Goal: Information Seeking & Learning: Learn about a topic

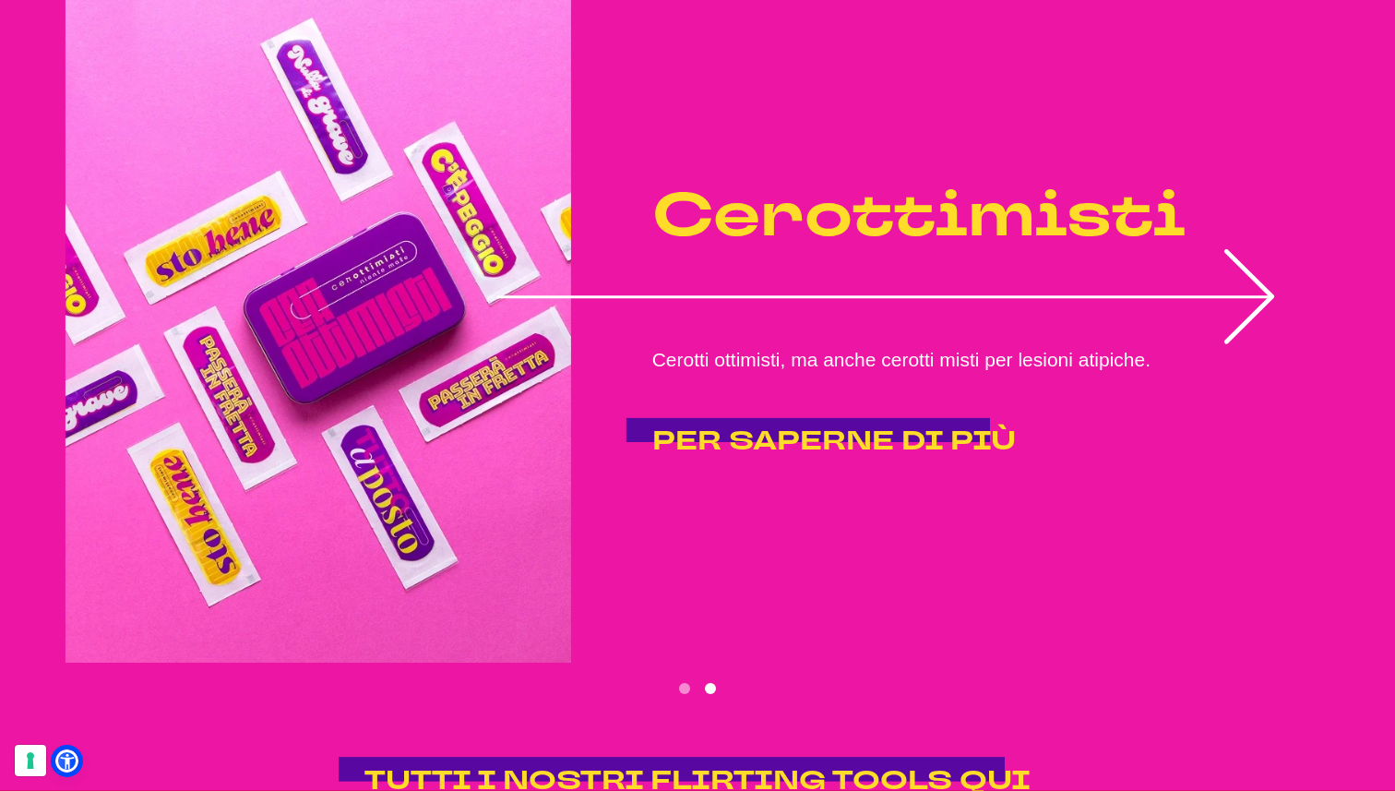
scroll to position [3482, 0]
click at [1246, 283] on icon "2 of 2" at bounding box center [886, 295] width 779 height 95
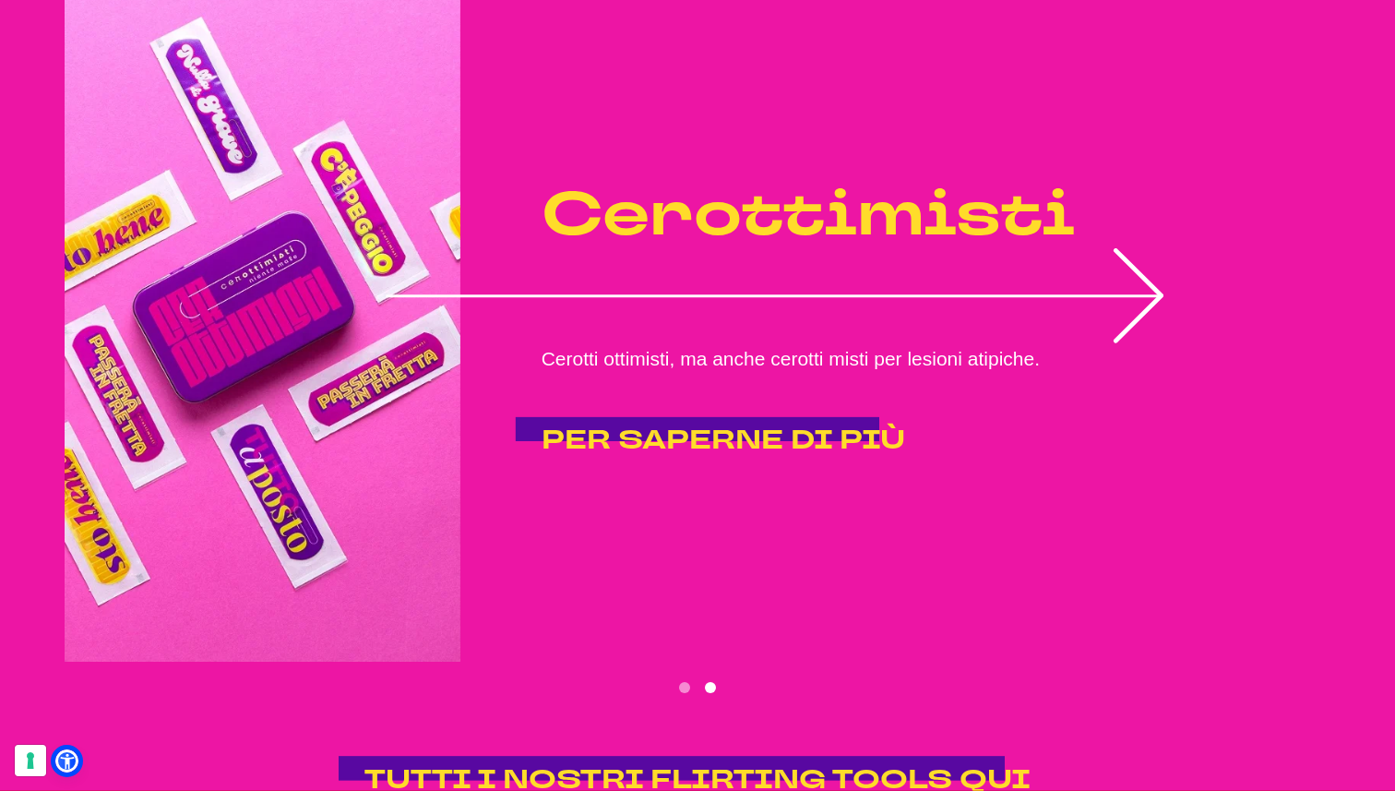
drag, startPoint x: 1070, startPoint y: 281, endPoint x: 433, endPoint y: 312, distance: 637.6
click at [455, 311] on icon "2 of 2" at bounding box center [775, 295] width 779 height 95
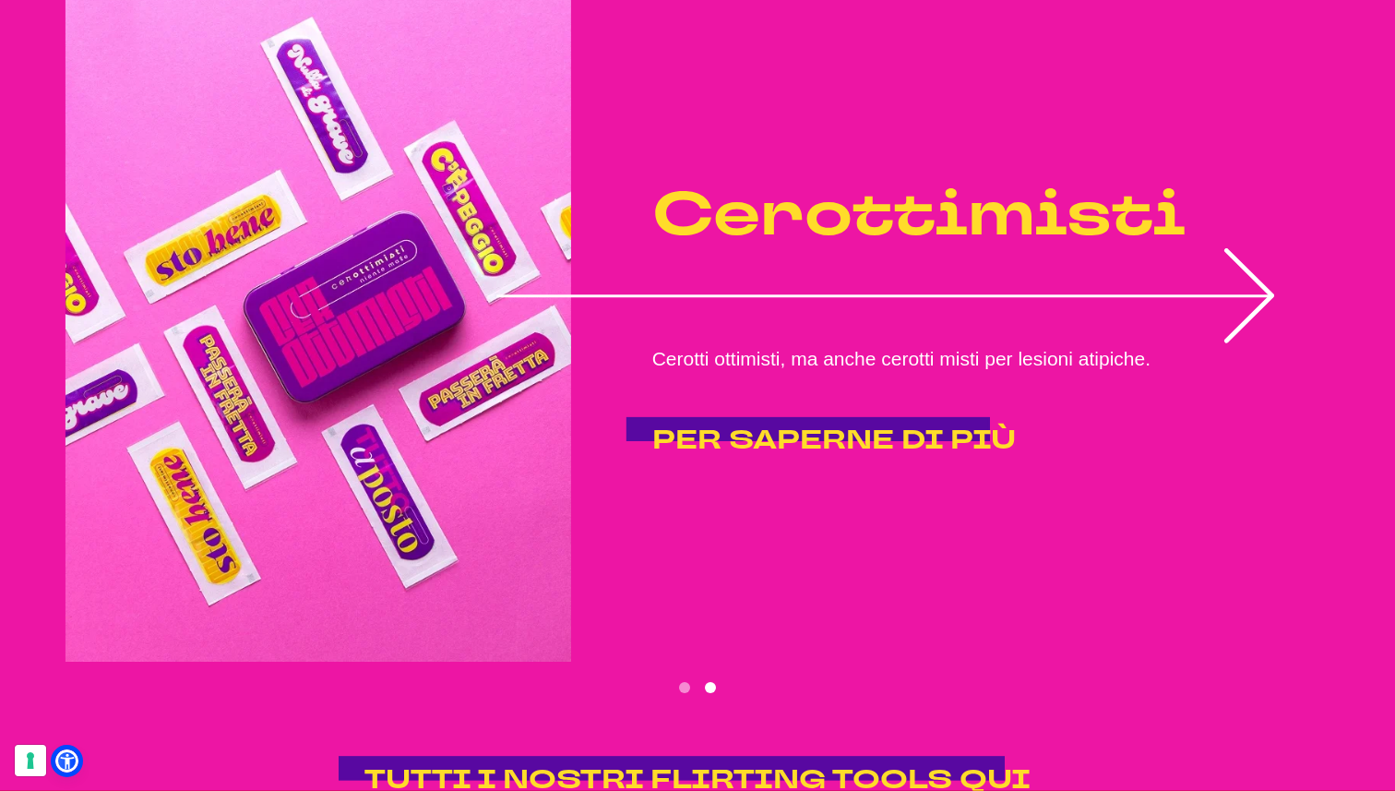
click at [684, 683] on button "Go to slide 1" at bounding box center [684, 687] width 11 height 11
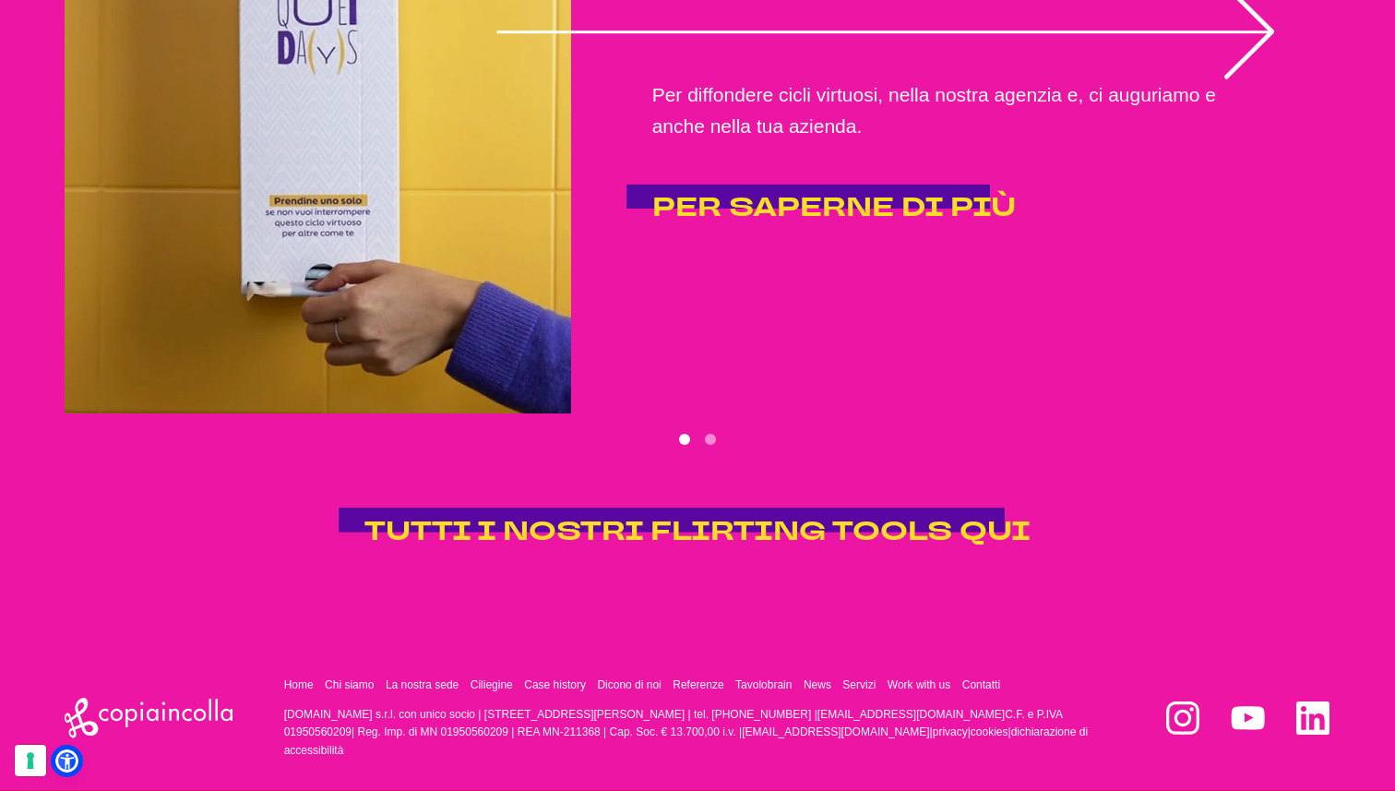
scroll to position [3732, 0]
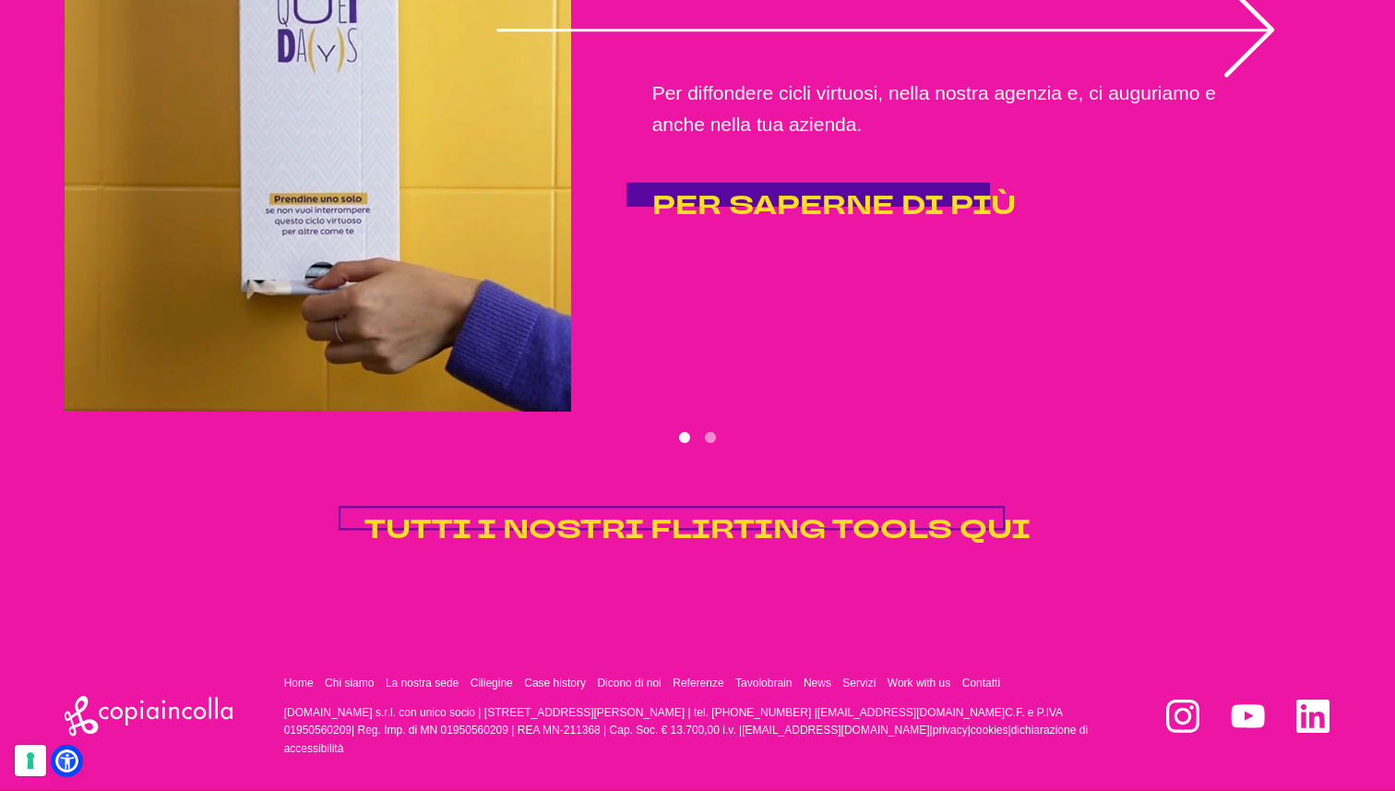
click at [663, 517] on span "TUTTI I NOSTRI FLIRTING TOOLS QUI" at bounding box center [698, 529] width 666 height 36
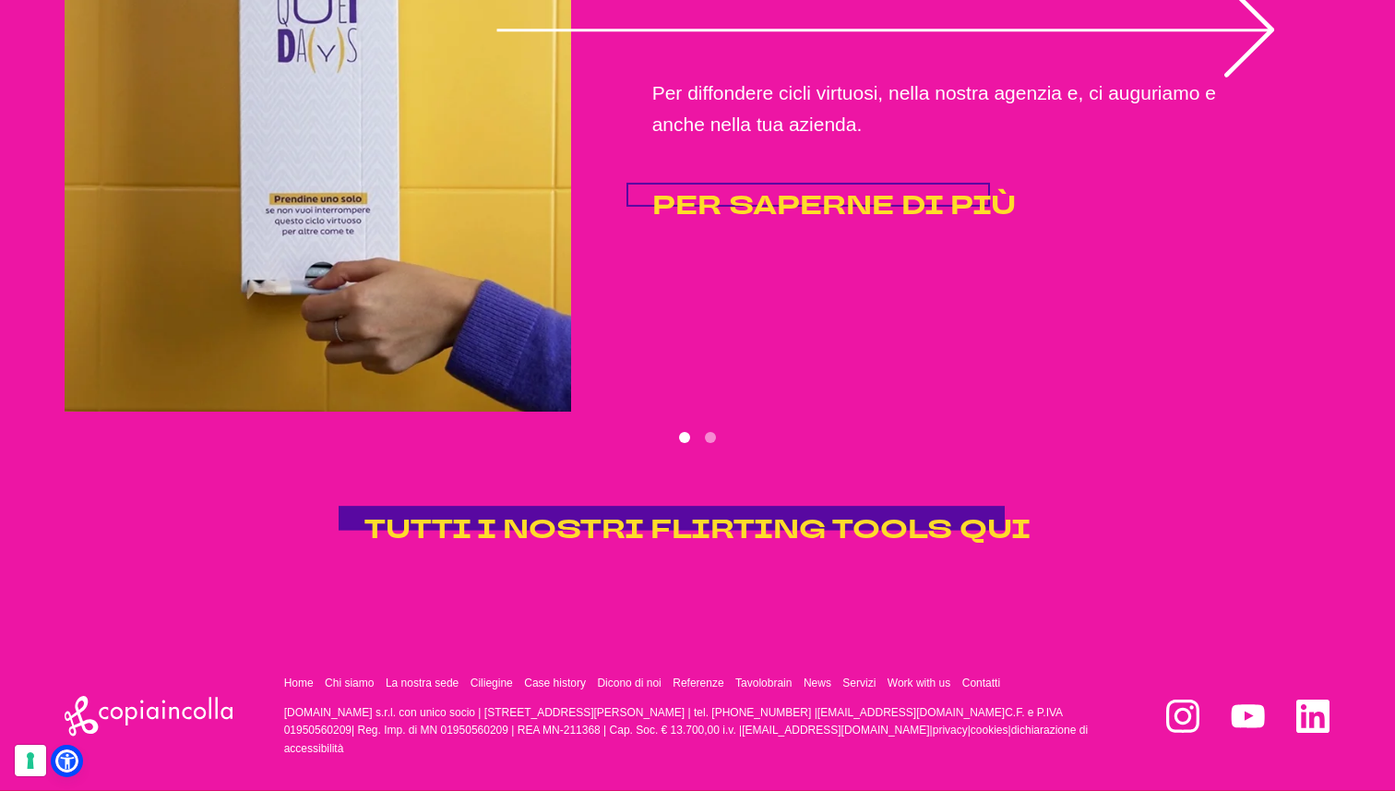
click at [822, 206] on span "PER SAPERNE DI PIÙ" at bounding box center [834, 205] width 364 height 36
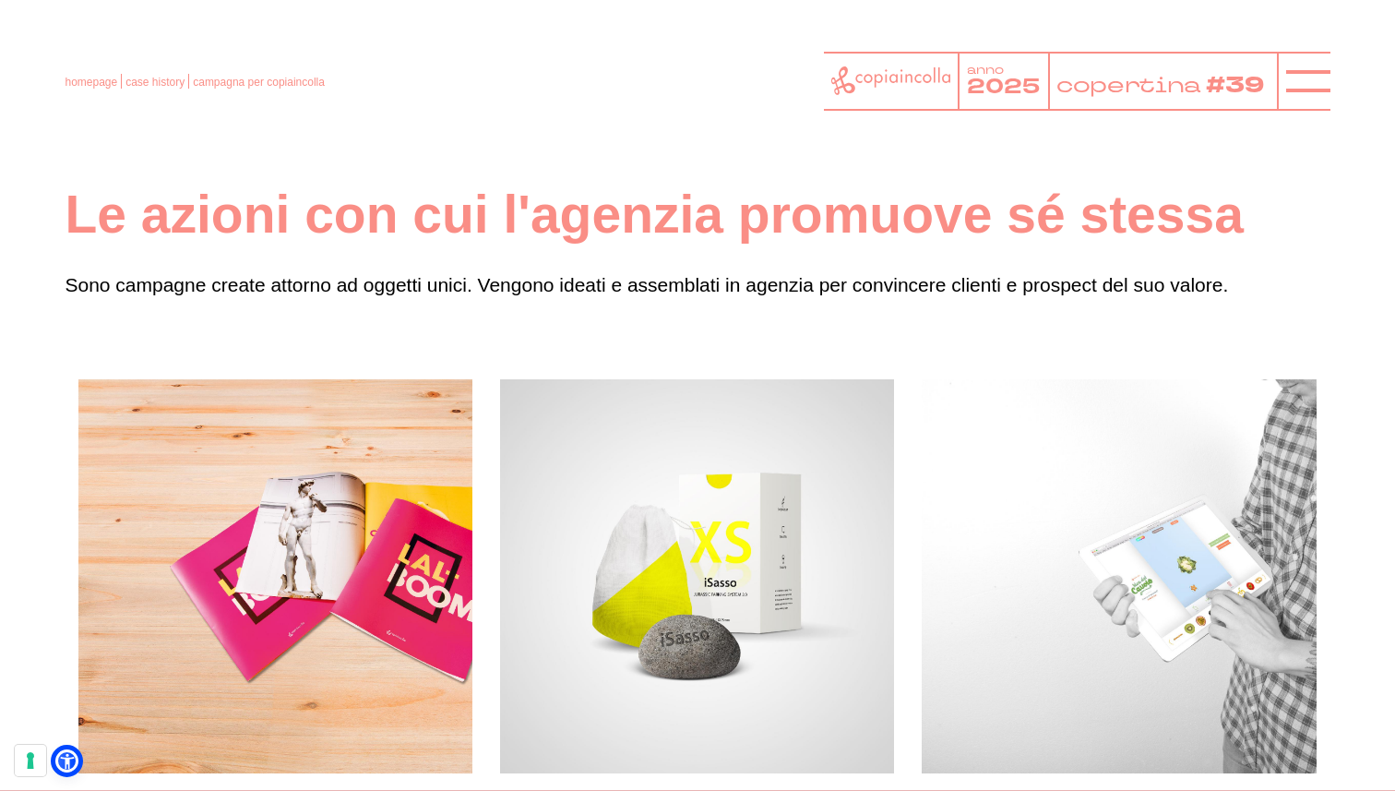
scroll to position [39, 0]
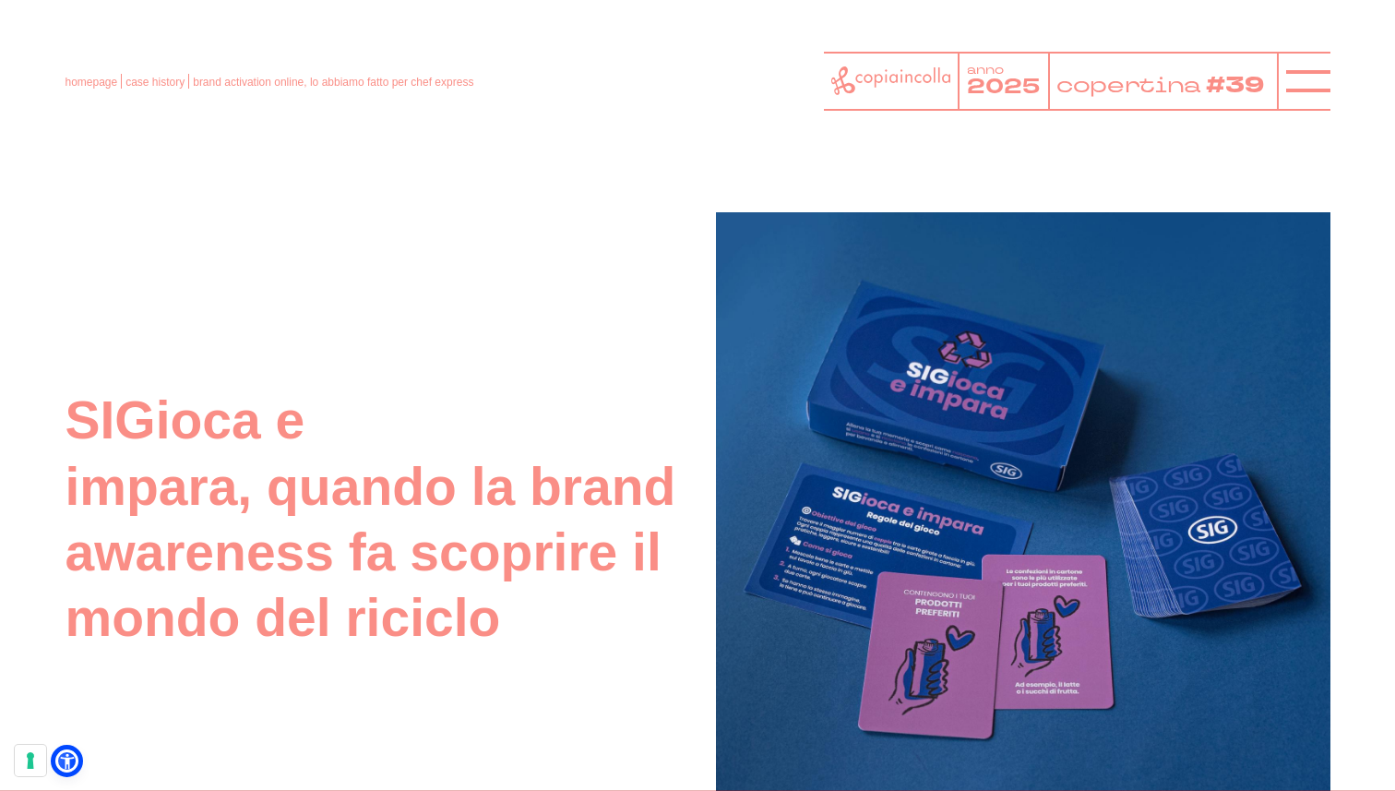
scroll to position [1849, 0]
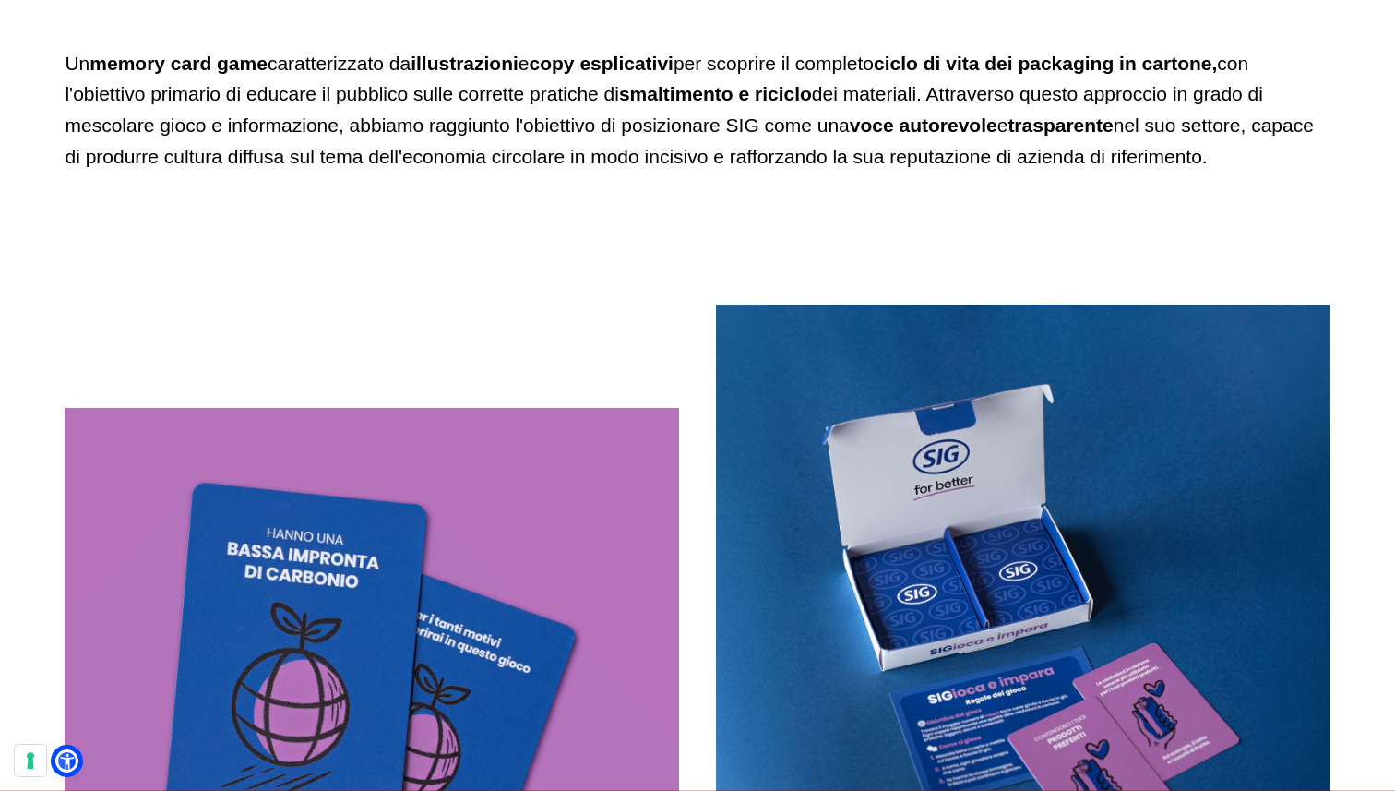
scroll to position [2763, 0]
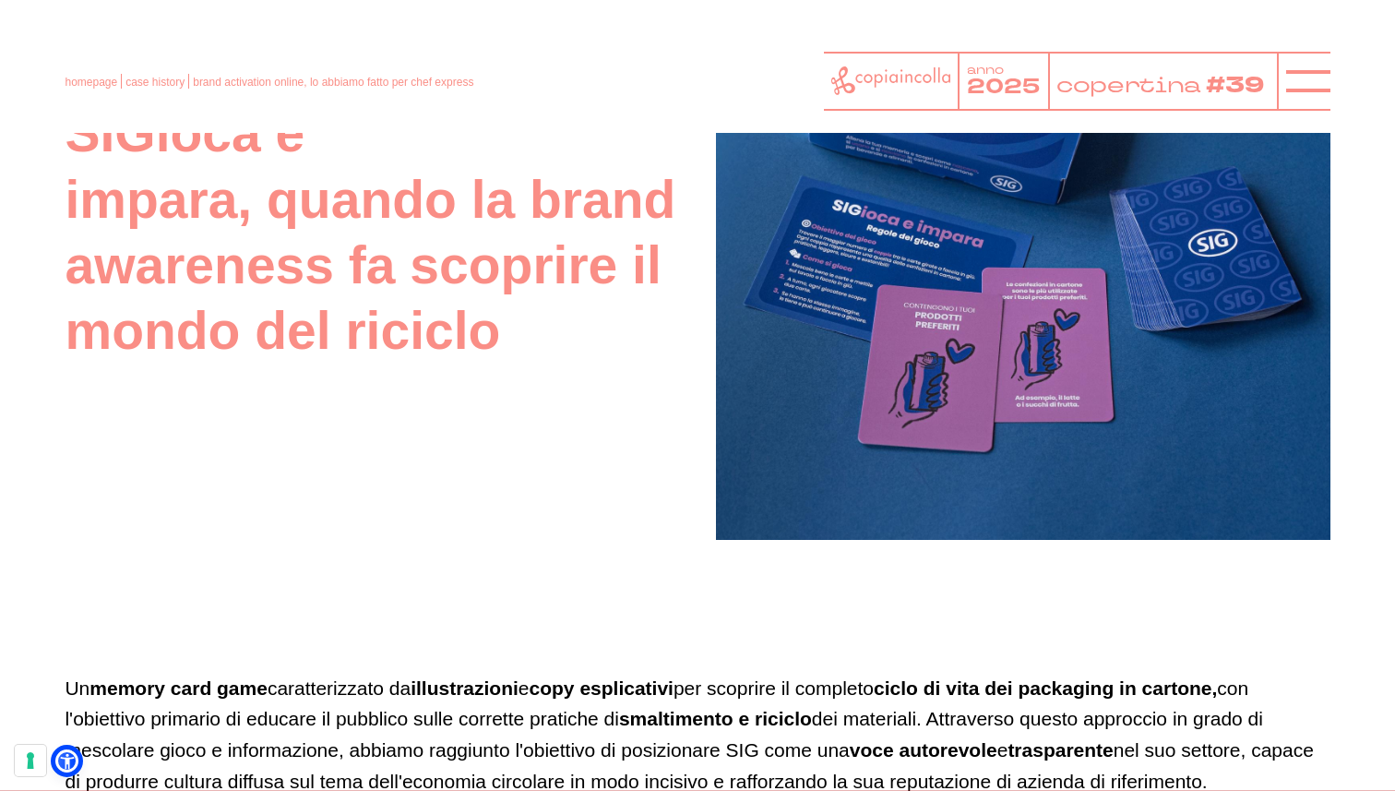
scroll to position [2135, 0]
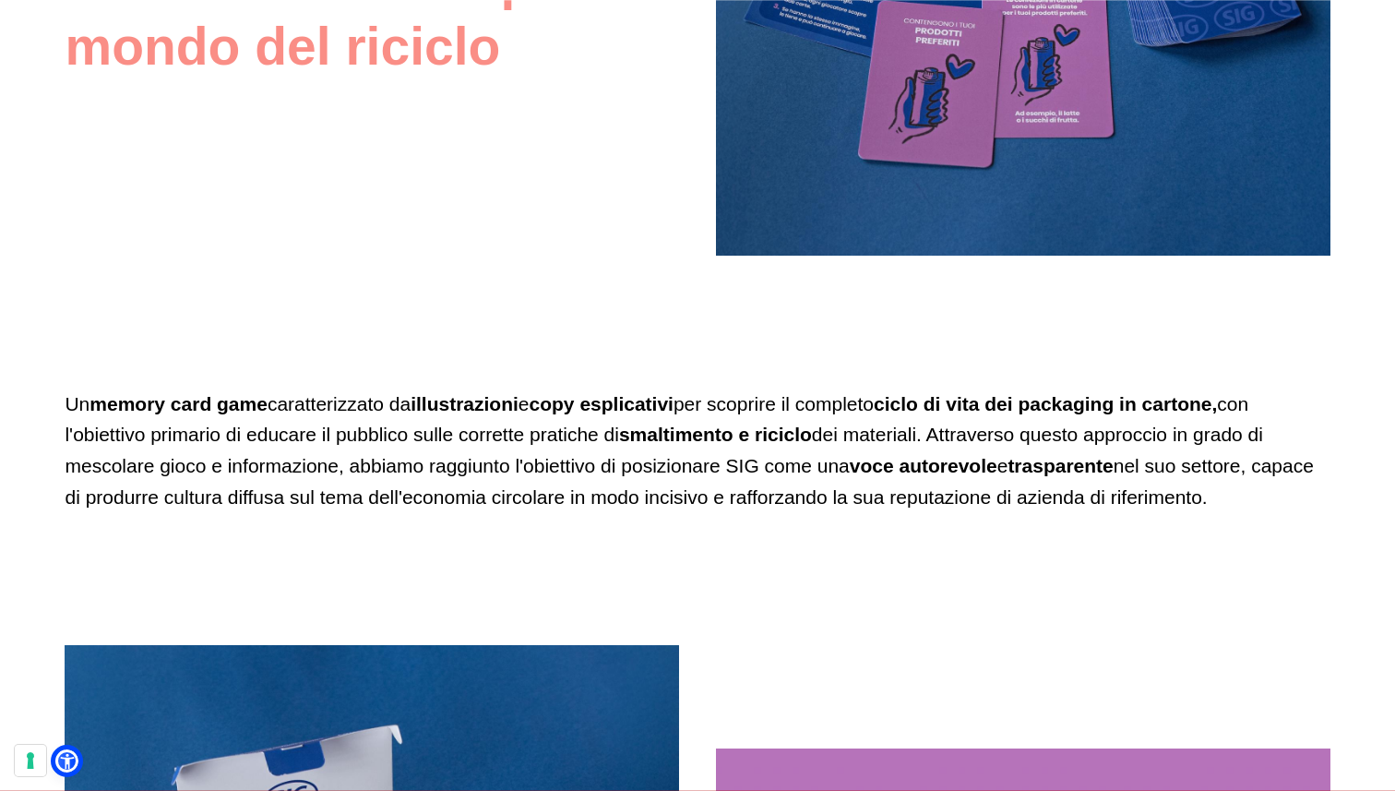
scroll to position [2423, 0]
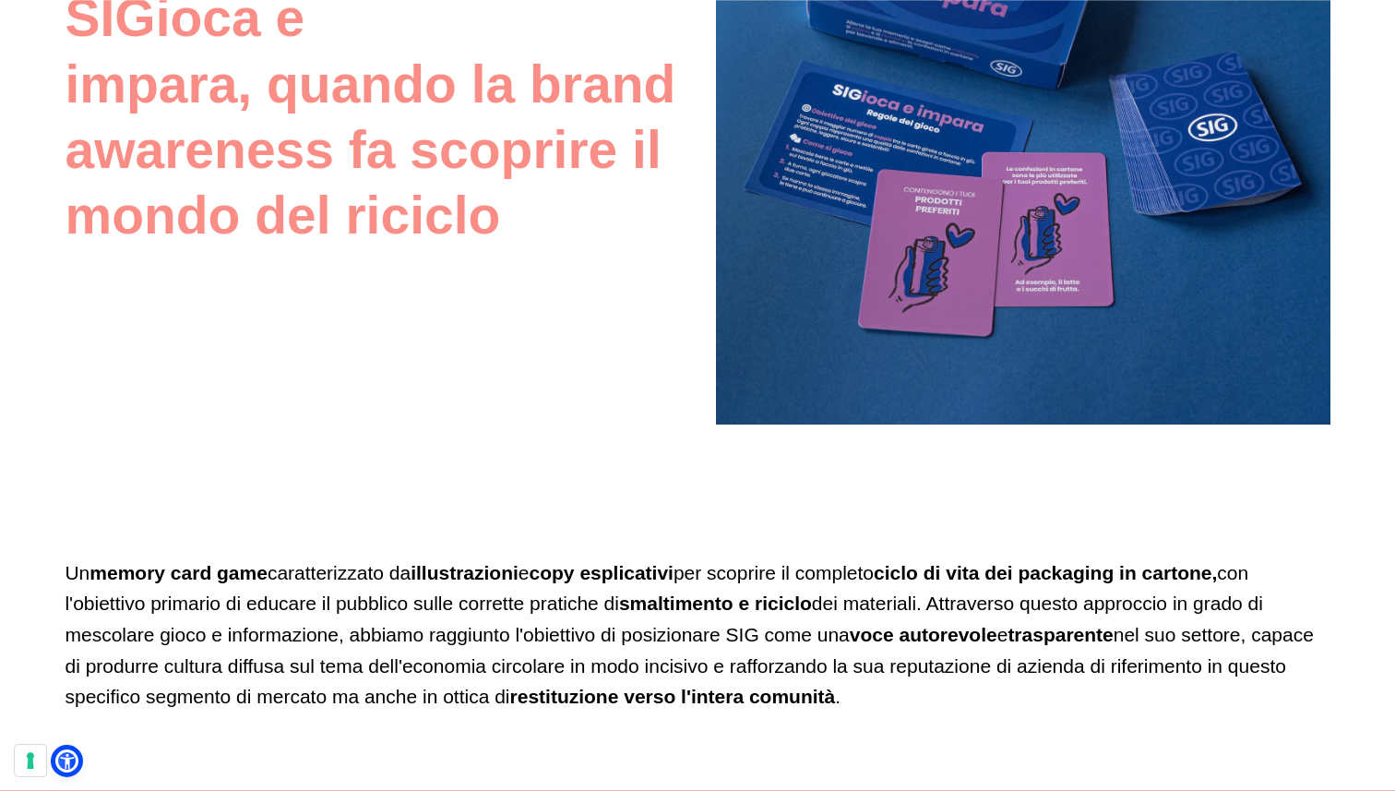
scroll to position [2254, 0]
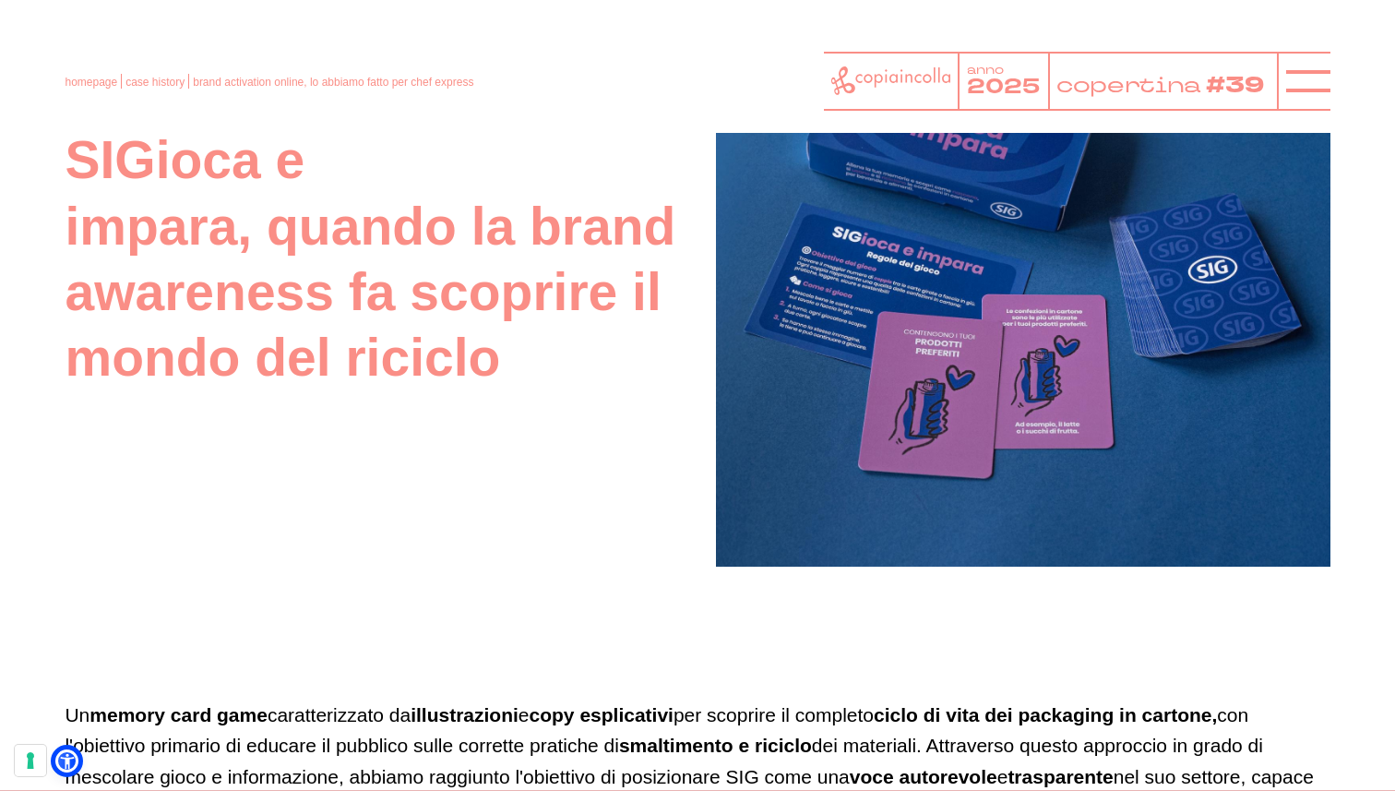
scroll to position [2110, 0]
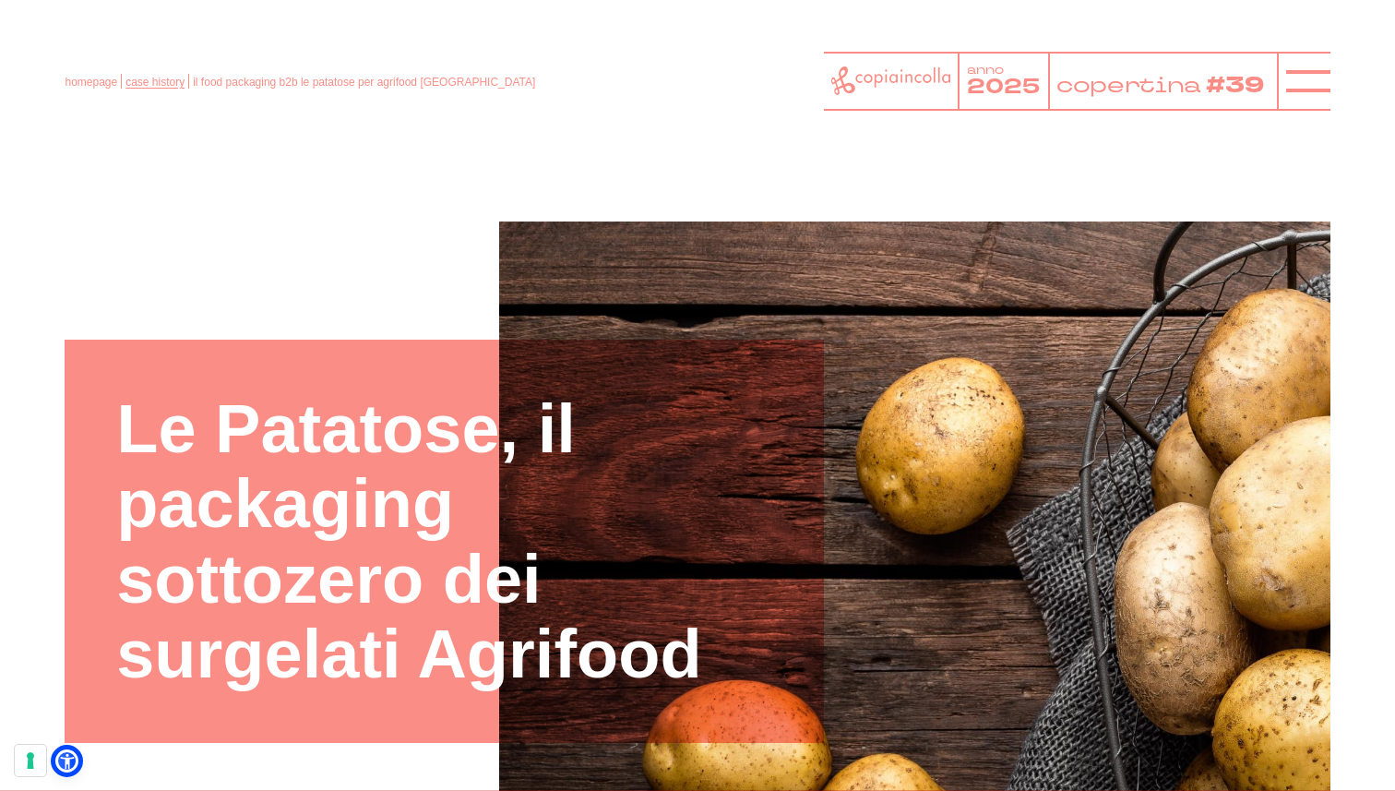
drag, startPoint x: 117, startPoint y: 76, endPoint x: 129, endPoint y: 77, distance: 12.0
click at [121, 76] on li "homepage" at bounding box center [93, 81] width 57 height 15
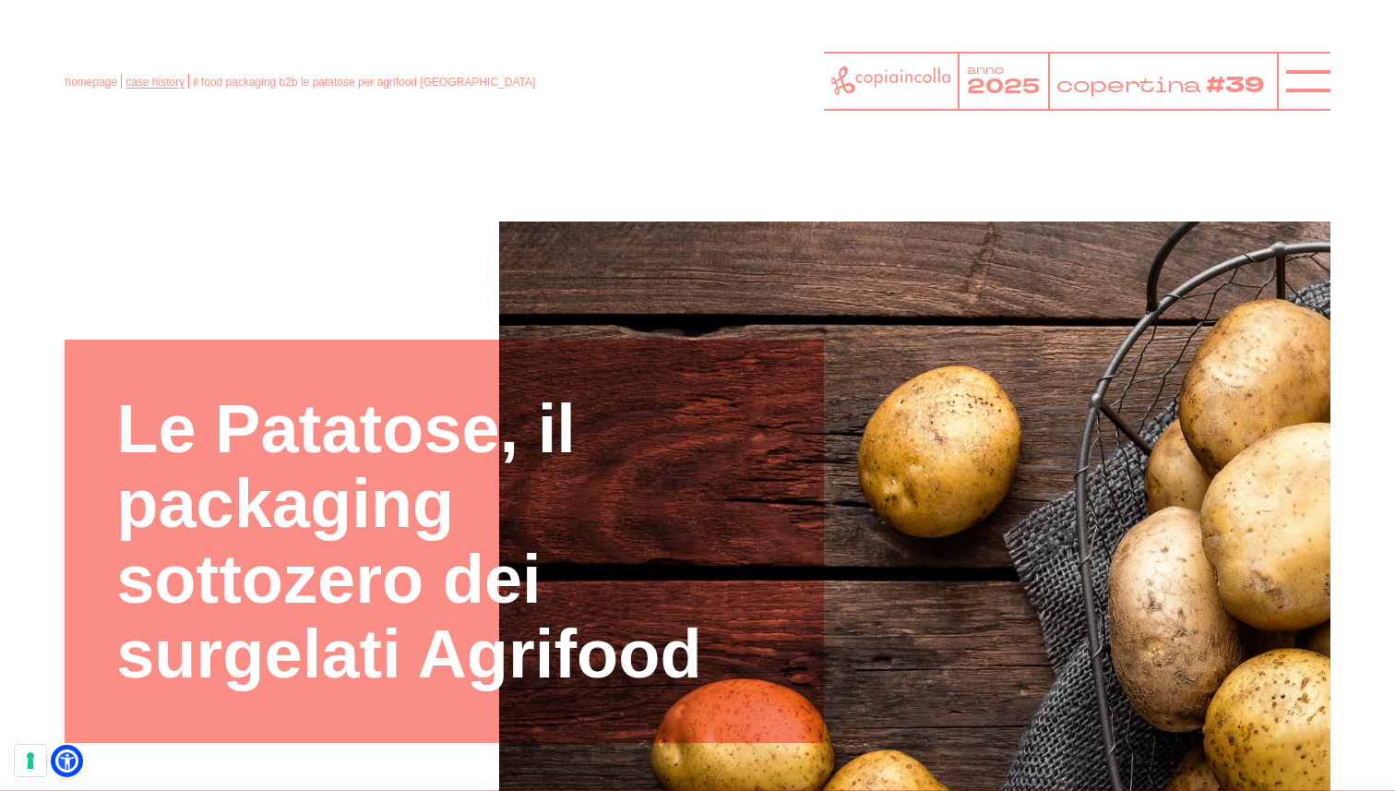
click at [129, 77] on link "case history" at bounding box center [155, 82] width 59 height 13
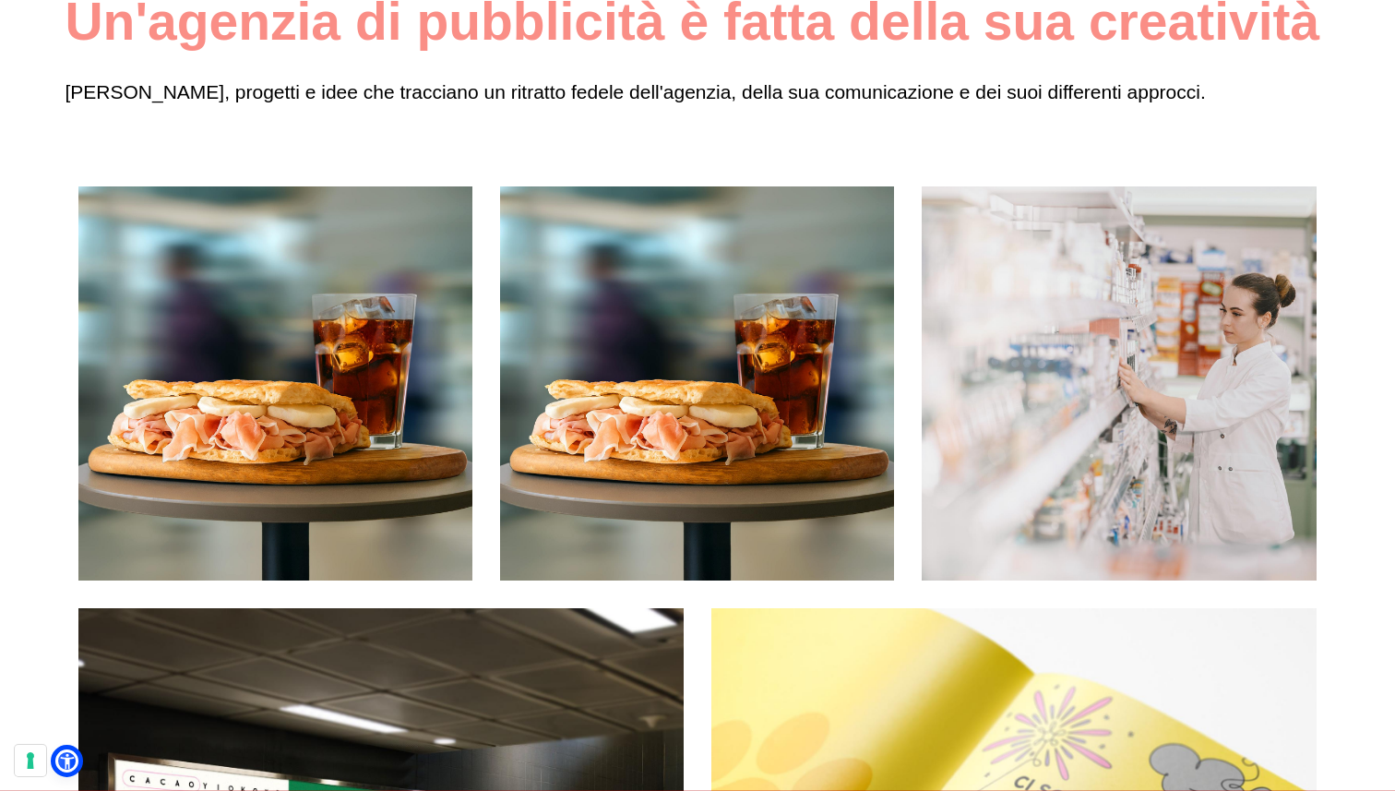
scroll to position [233, 0]
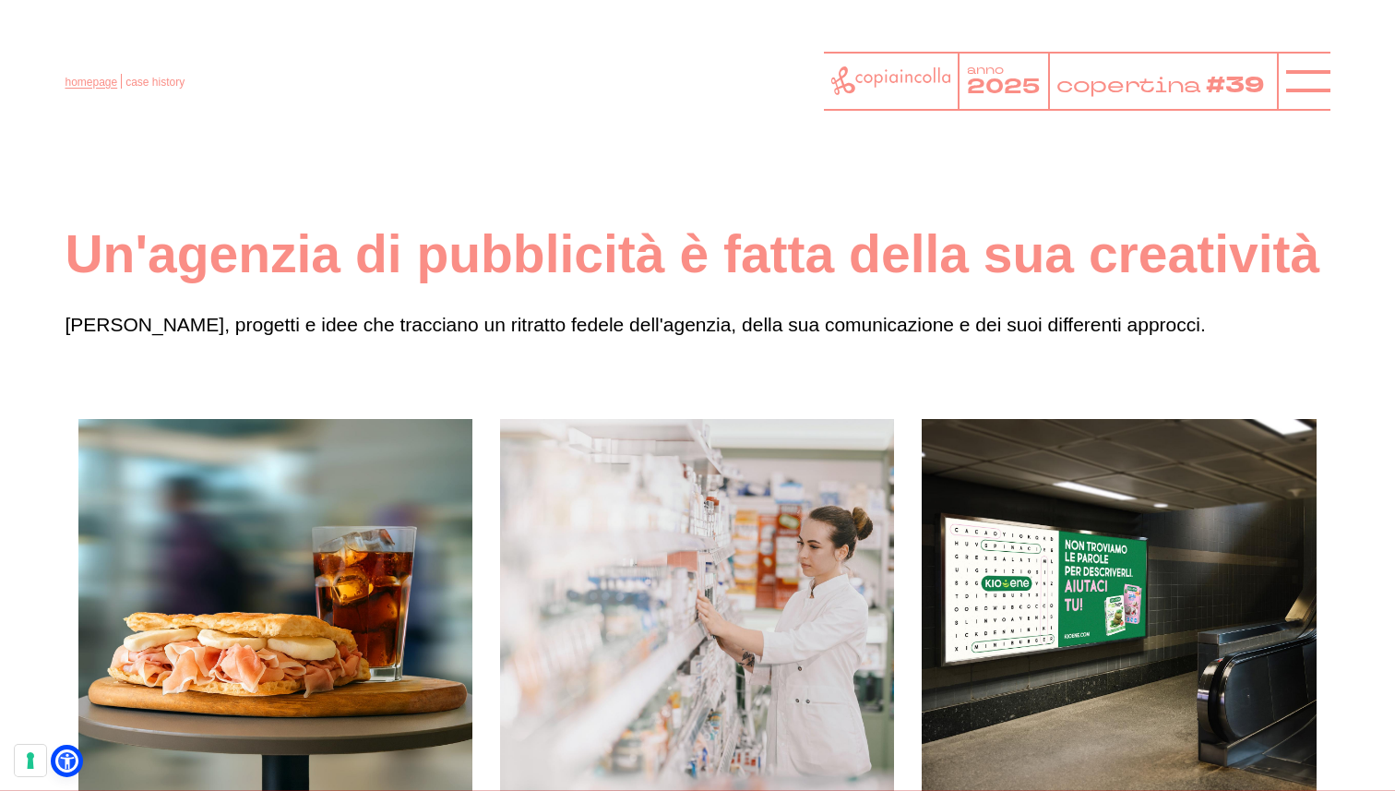
click at [104, 84] on link "homepage" at bounding box center [91, 82] width 53 height 13
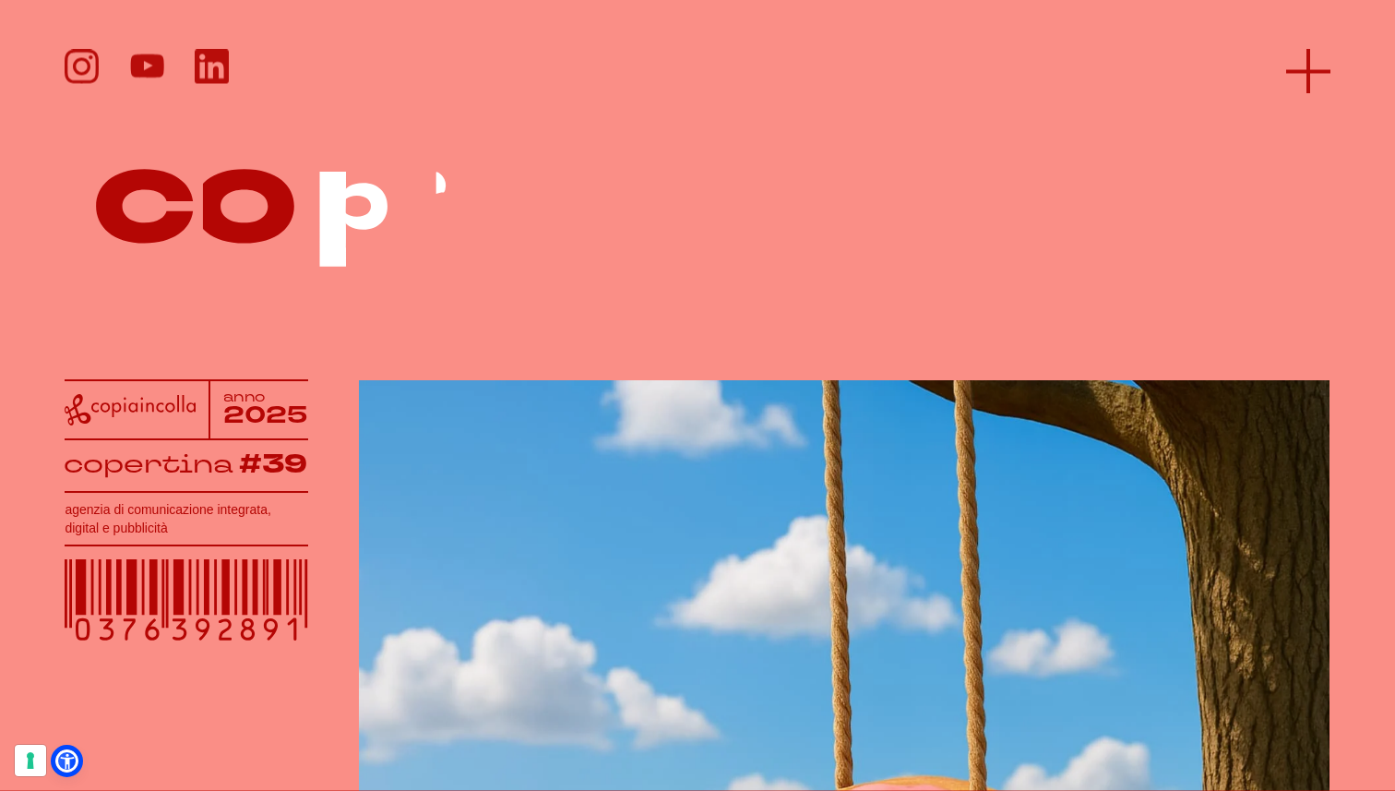
click at [1295, 58] on icon at bounding box center [1308, 71] width 44 height 44
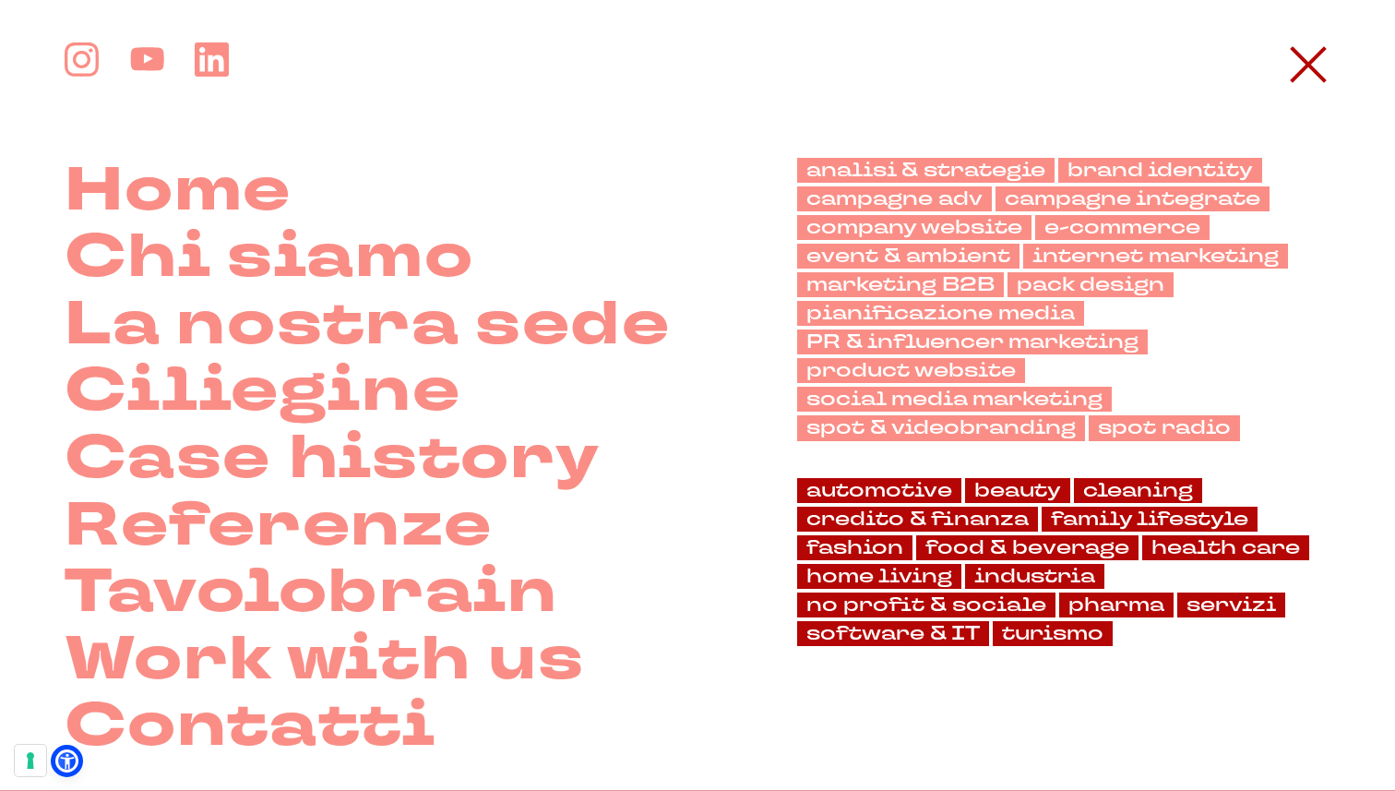
scroll to position [14, 0]
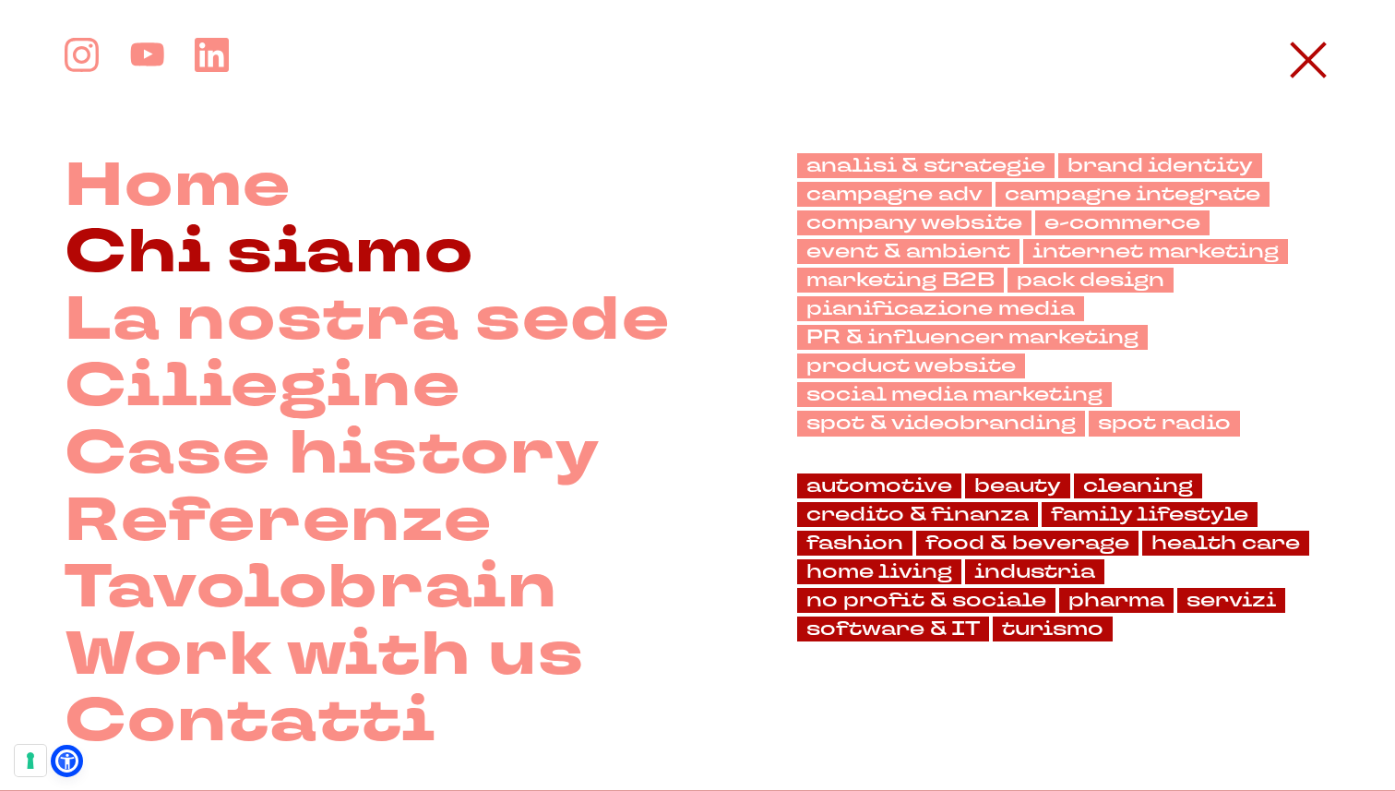
click at [256, 258] on link "Chi siamo" at bounding box center [269, 253] width 409 height 67
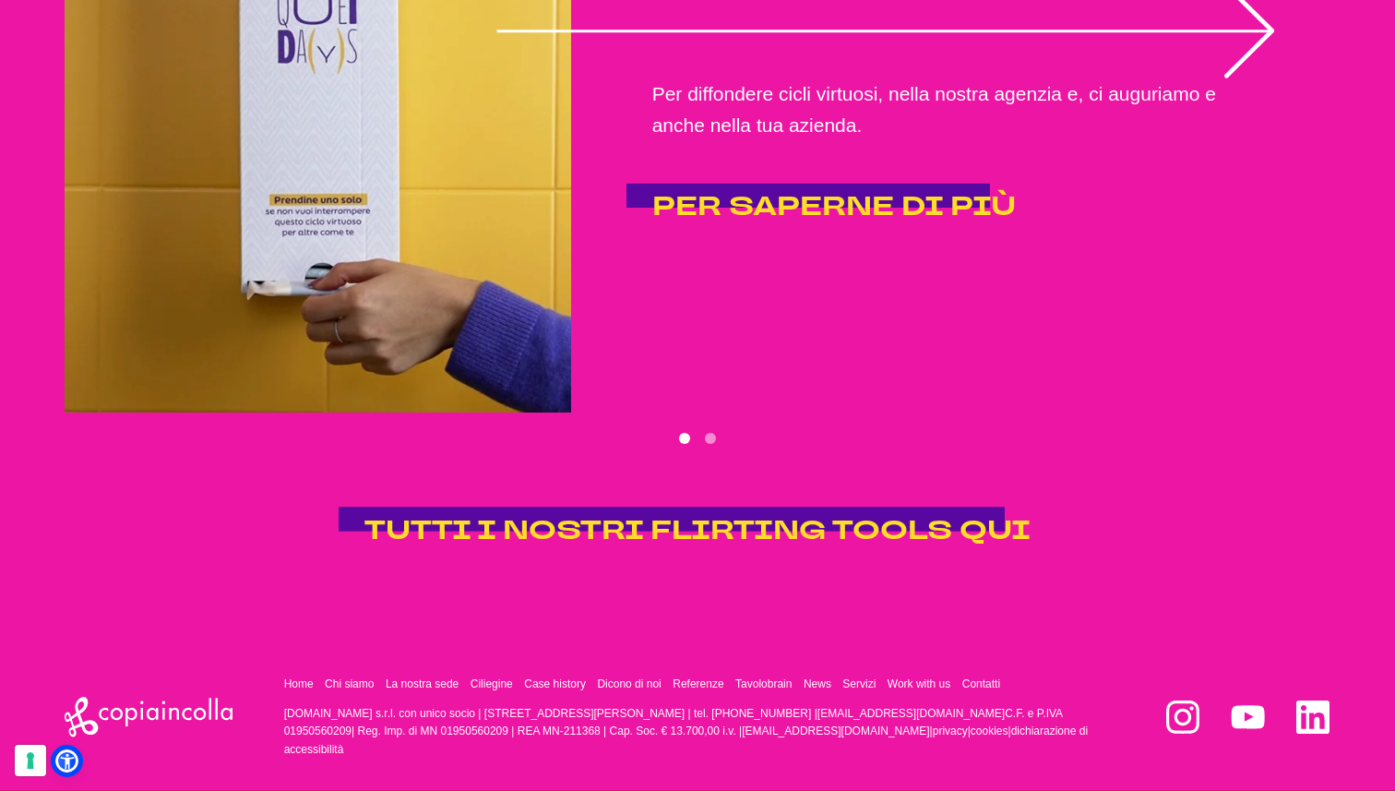
scroll to position [3732, 0]
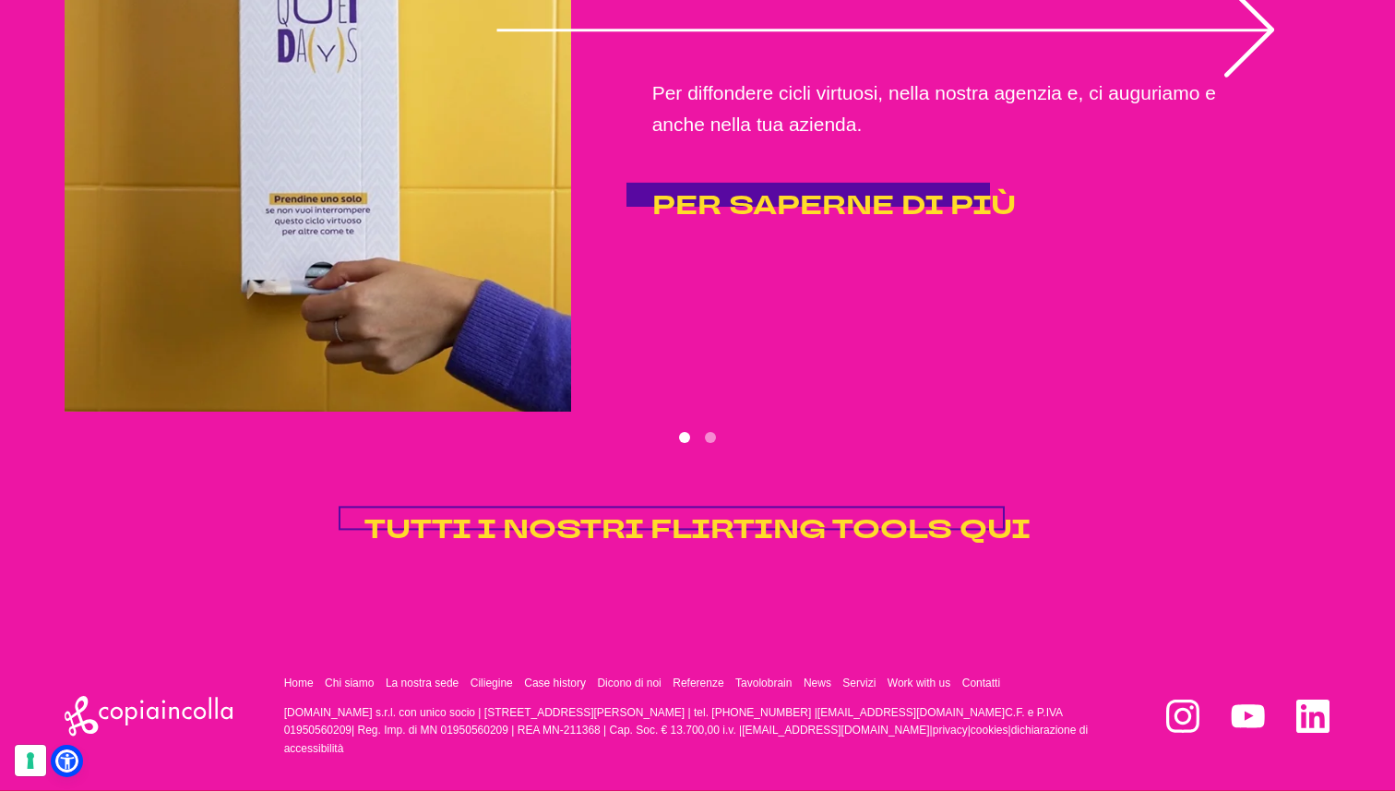
click at [775, 513] on span "TUTTI I NOSTRI FLIRTING TOOLS QUI" at bounding box center [698, 529] width 666 height 36
